Goal: Find specific page/section: Find specific page/section

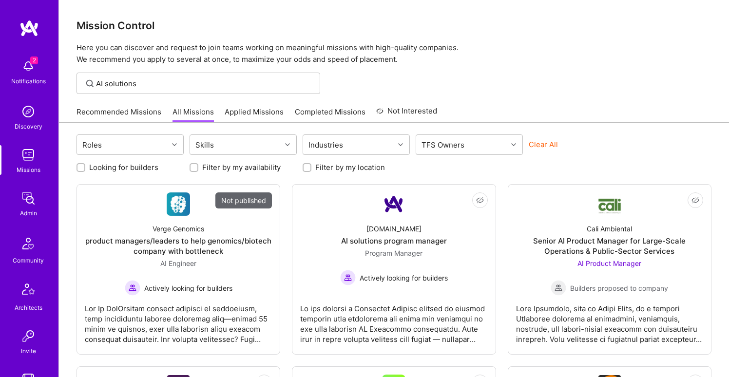
scroll to position [278, 0]
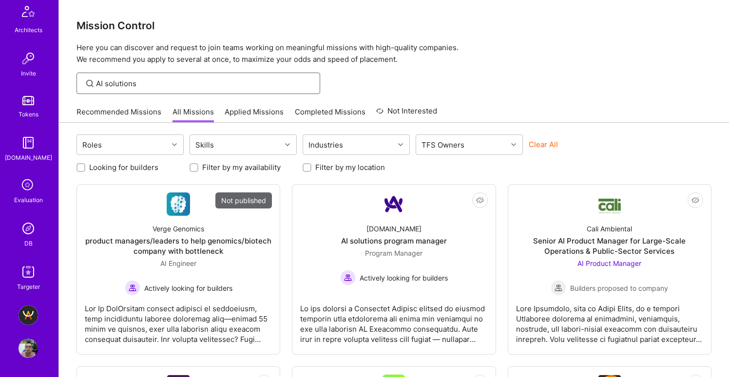
click at [141, 85] on input "AI solutions" at bounding box center [204, 83] width 217 height 10
paste input "Magnolia"
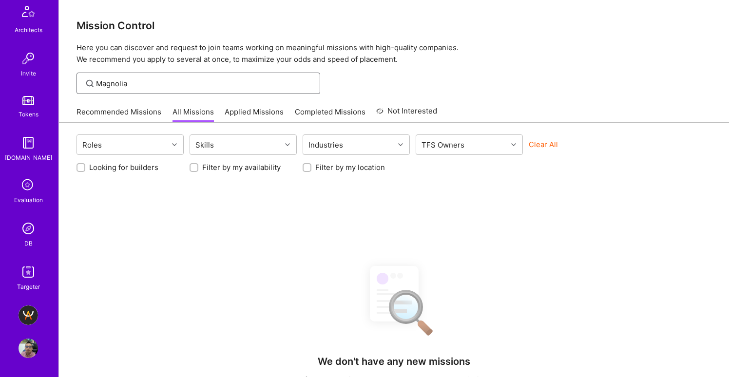
type input "Magnolia"
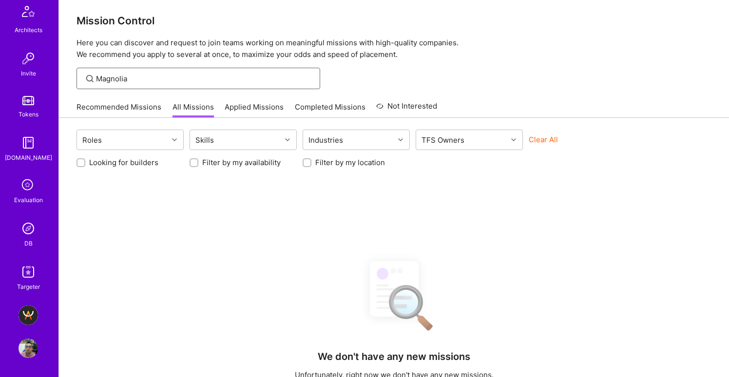
scroll to position [193, 0]
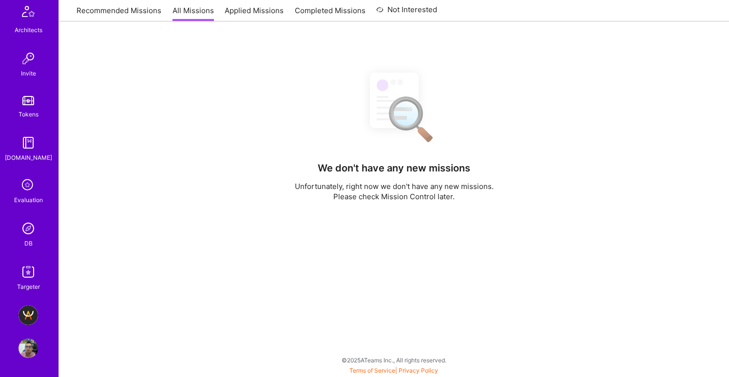
click at [28, 345] on img at bounding box center [28, 348] width 19 height 19
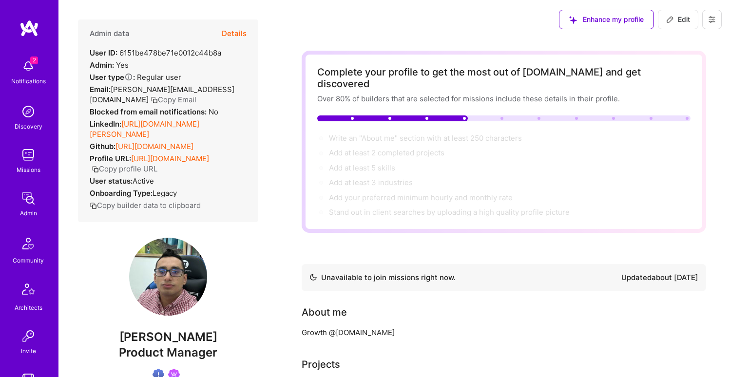
click at [24, 111] on img at bounding box center [28, 111] width 19 height 19
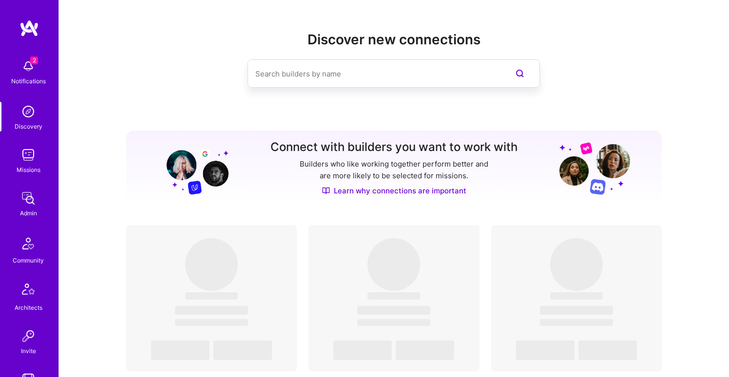
click at [29, 32] on img at bounding box center [28, 28] width 19 height 18
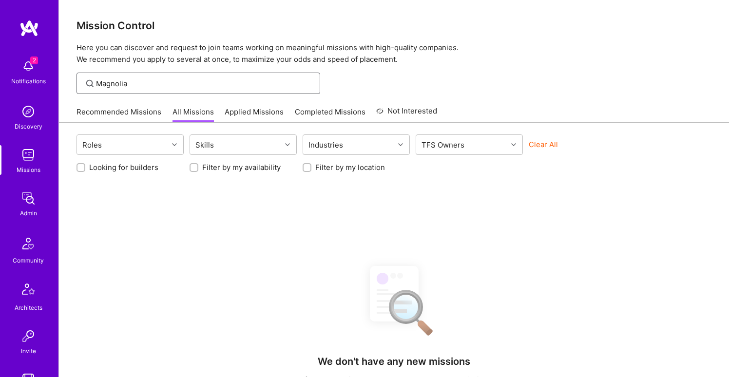
click at [115, 82] on input "Magnolia" at bounding box center [204, 83] width 217 height 10
click at [173, 86] on input "Magnolia" at bounding box center [204, 83] width 217 height 10
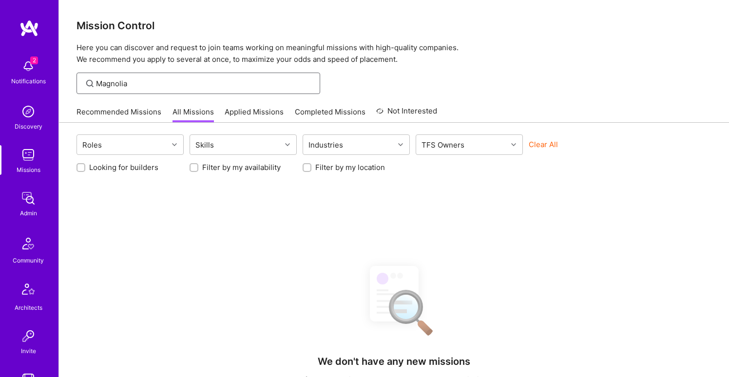
paste input "Deerfield"
type input "Deerfield"
click at [119, 76] on div "Deerfield" at bounding box center [198, 83] width 244 height 21
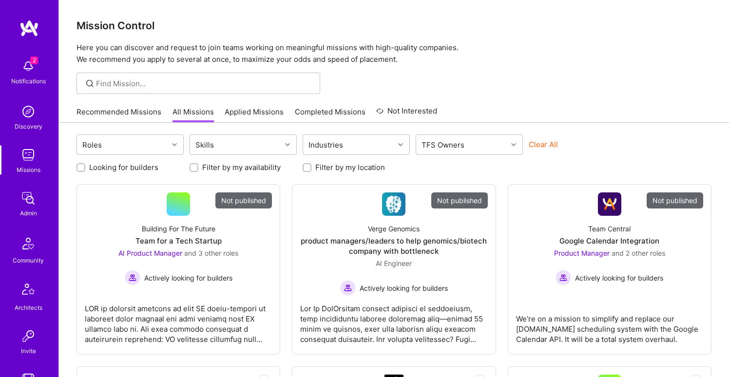
click at [176, 115] on link "All Missions" at bounding box center [192, 115] width 41 height 16
click at [139, 137] on div "Roles" at bounding box center [122, 144] width 91 height 19
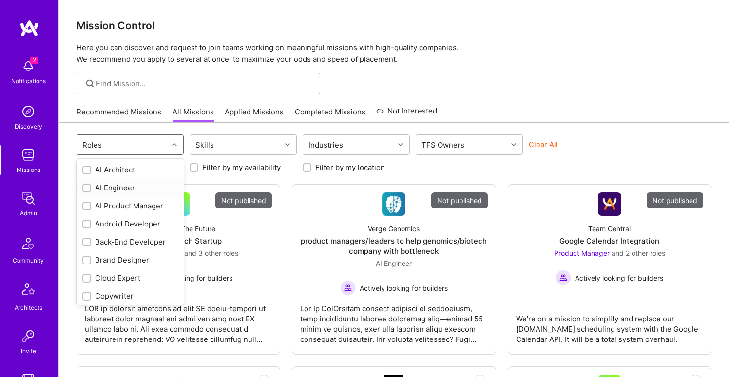
click at [85, 187] on input "checkbox" at bounding box center [87, 188] width 7 height 7
checkbox input "false"
checkbox input "true"
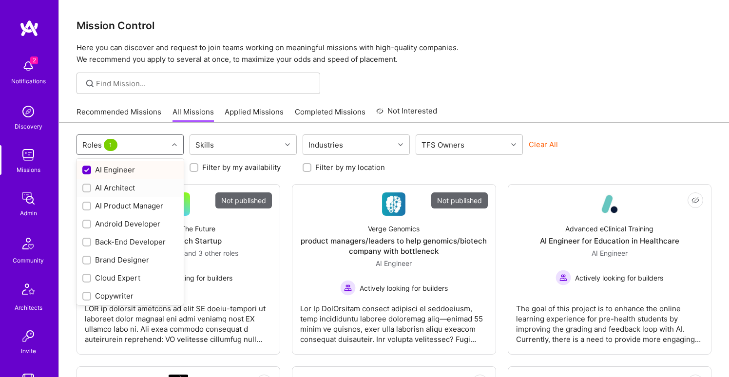
click at [89, 189] on input "checkbox" at bounding box center [87, 188] width 7 height 7
checkbox input "true"
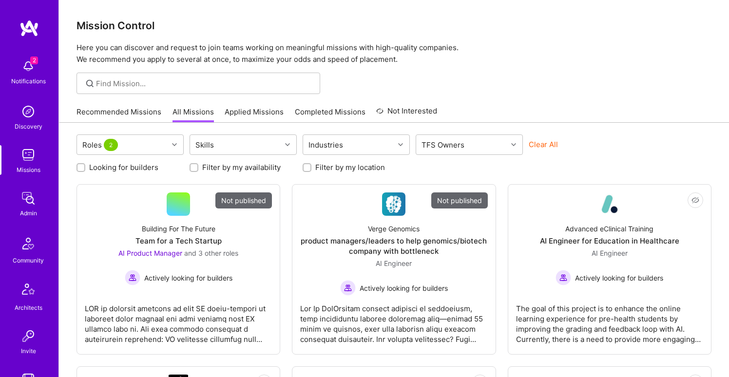
click at [420, 78] on div at bounding box center [394, 83] width 670 height 21
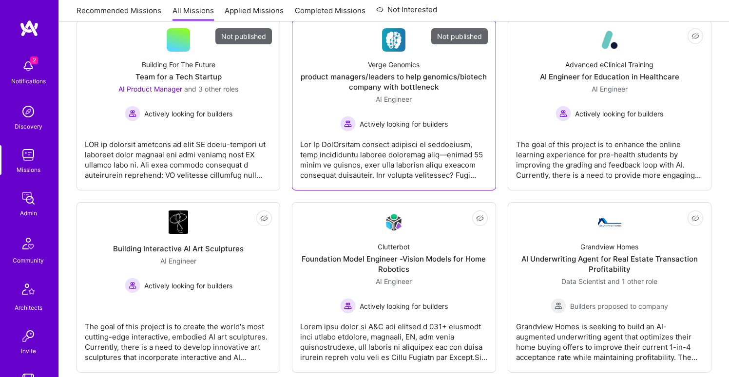
scroll to position [131, 0]
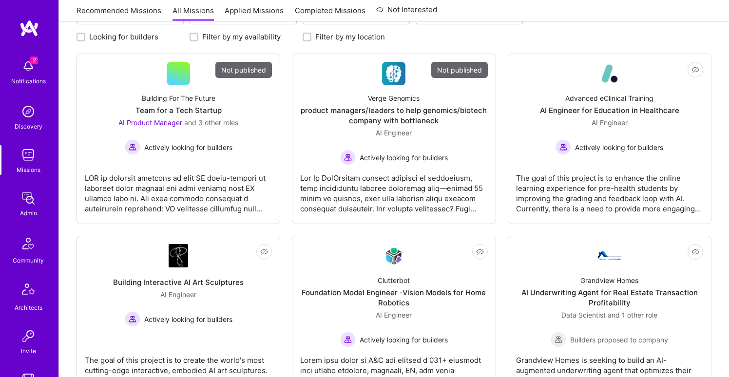
click at [465, 36] on div "Looking for builders Filter by my availability Filter by my location" at bounding box center [393, 34] width 635 height 15
